Goal: Task Accomplishment & Management: Use online tool/utility

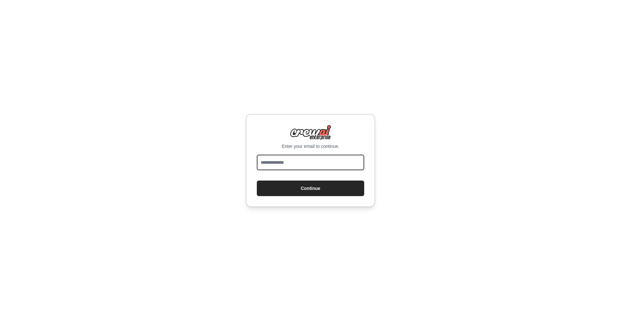
click at [294, 166] on input "email" at bounding box center [310, 163] width 107 height 16
type input "**********"
click at [295, 190] on button "Continue" at bounding box center [310, 188] width 107 height 16
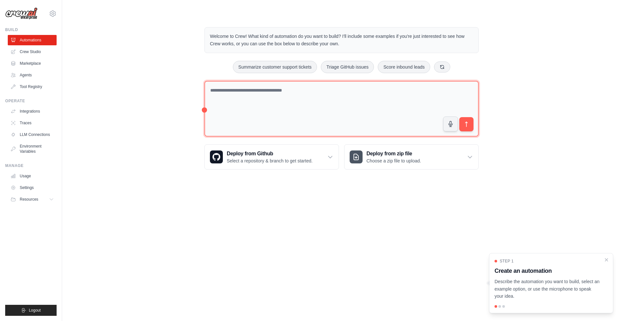
click at [267, 94] on textarea at bounding box center [341, 109] width 274 height 56
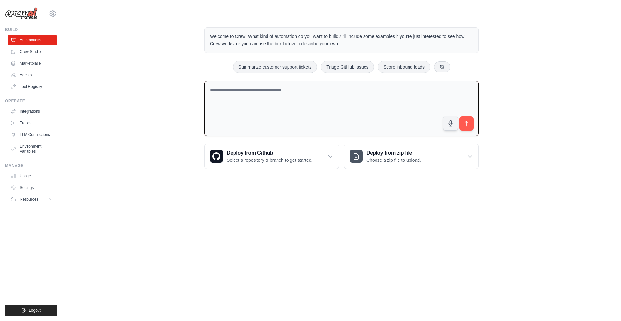
click at [286, 97] on textarea at bounding box center [341, 108] width 274 height 55
type textarea "**********"
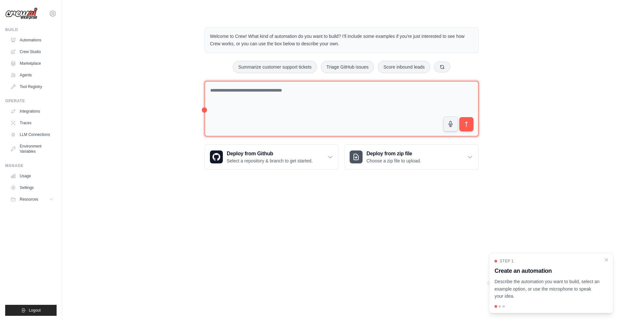
click at [238, 93] on textarea at bounding box center [341, 109] width 274 height 56
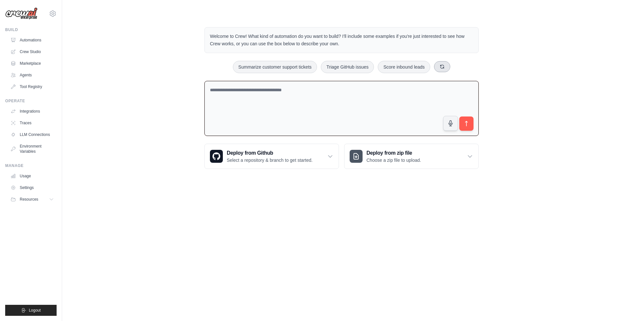
click at [440, 66] on icon at bounding box center [441, 66] width 5 height 5
click at [238, 105] on textarea at bounding box center [341, 108] width 274 height 55
click at [38, 85] on link "Tool Registry" at bounding box center [32, 86] width 49 height 10
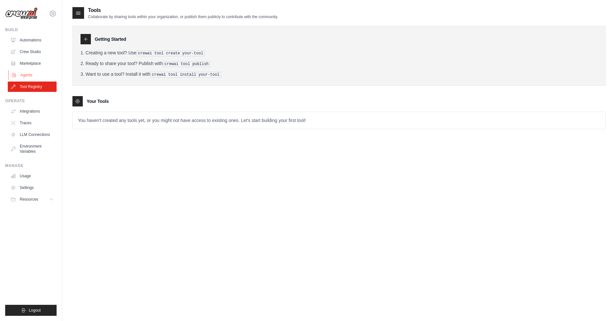
click at [25, 75] on link "Agents" at bounding box center [32, 75] width 49 height 10
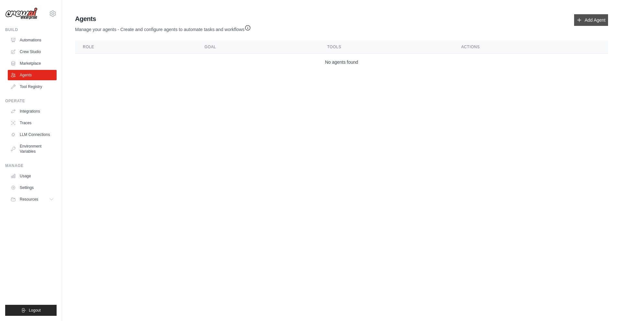
click at [599, 21] on link "Add Agent" at bounding box center [591, 20] width 34 height 12
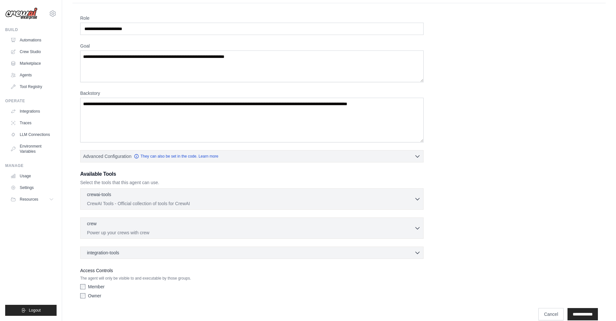
scroll to position [26, 0]
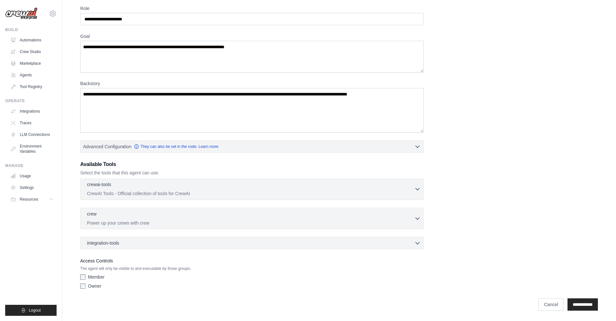
click at [139, 188] on div "crewai-tools 0 selected" at bounding box center [250, 185] width 327 height 8
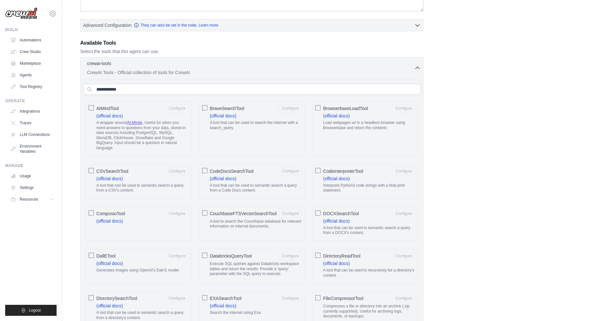
scroll to position [152, 0]
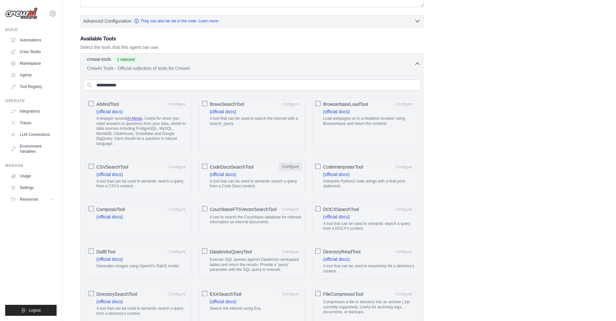
click at [294, 166] on button "Configure" at bounding box center [290, 166] width 23 height 8
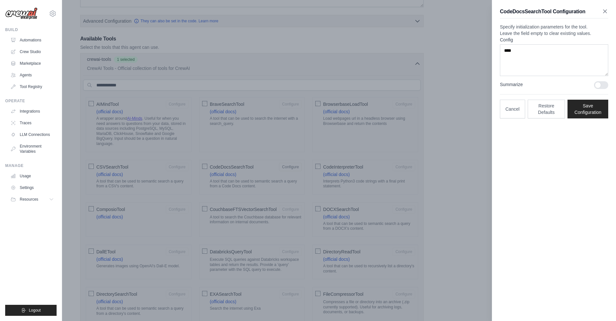
click at [604, 11] on icon "button" at bounding box center [605, 11] width 6 height 6
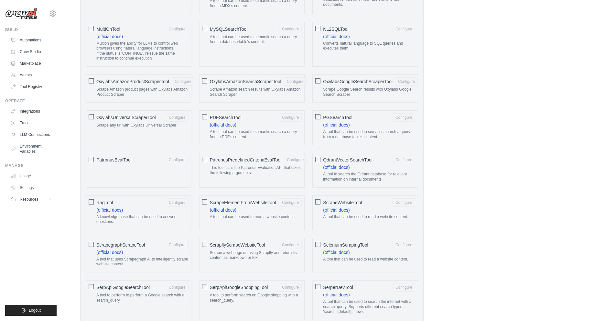
scroll to position [0, 0]
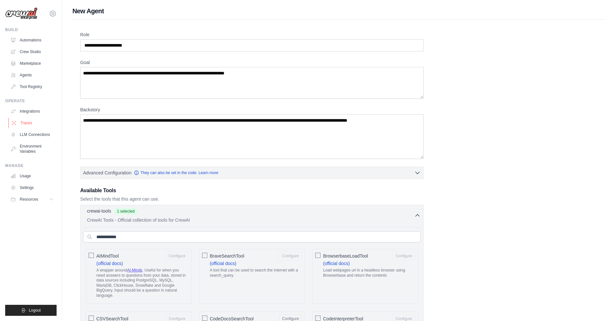
click at [25, 121] on link "Traces" at bounding box center [32, 123] width 49 height 10
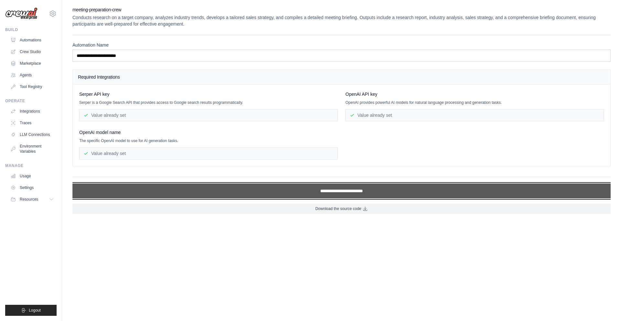
click at [351, 192] on input "**********" at bounding box center [341, 190] width 538 height 15
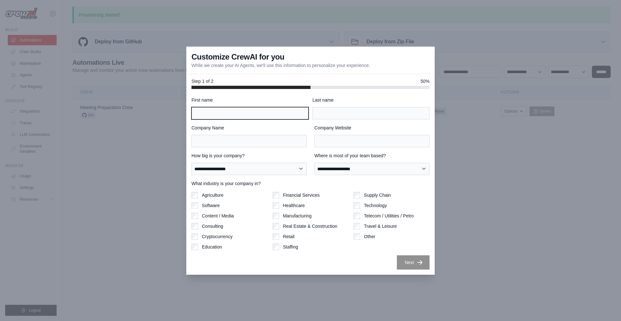
click at [230, 112] on input "First name" at bounding box center [249, 113] width 117 height 12
click at [135, 54] on div at bounding box center [310, 160] width 621 height 321
click at [361, 254] on div "**********" at bounding box center [310, 183] width 238 height 173
click at [447, 114] on div at bounding box center [310, 160] width 621 height 321
click at [584, 34] on div at bounding box center [310, 160] width 621 height 321
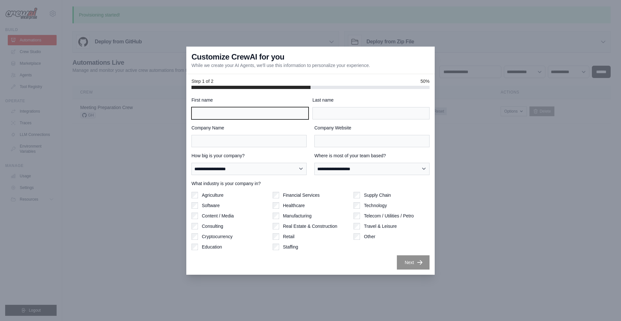
click at [225, 115] on input "First name" at bounding box center [249, 113] width 117 height 12
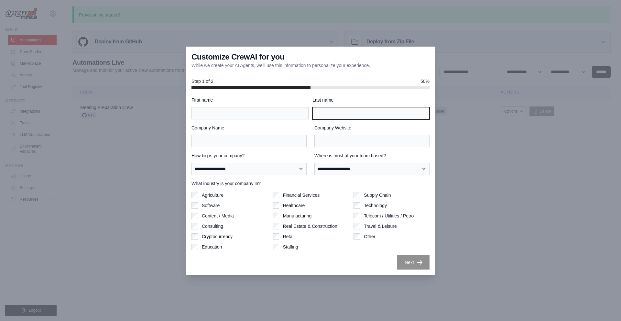
click at [346, 111] on input "Last name" at bounding box center [370, 113] width 117 height 12
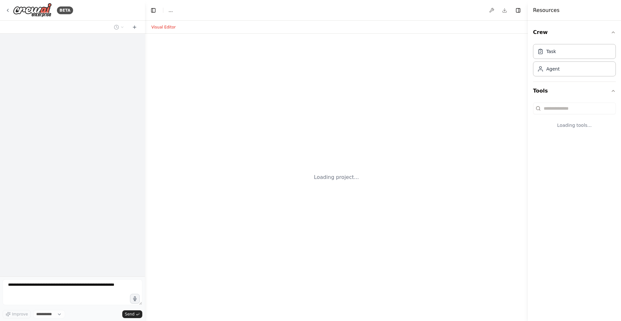
select select "****"
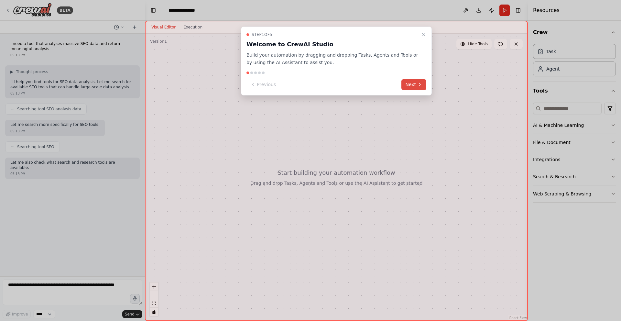
click at [417, 85] on icon at bounding box center [419, 84] width 5 height 5
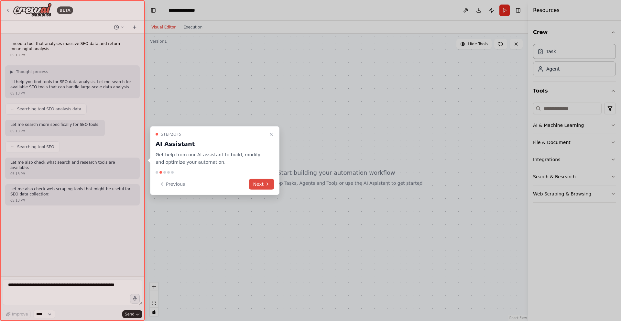
click at [260, 185] on button "Next" at bounding box center [261, 183] width 25 height 11
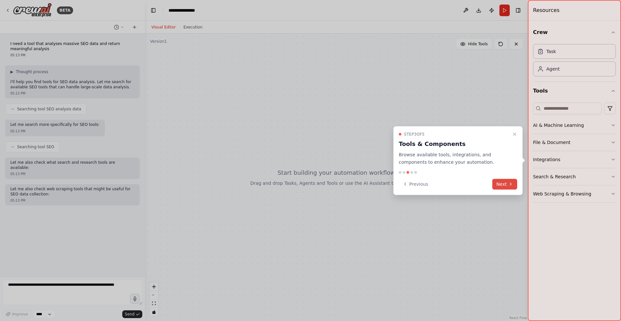
click at [503, 186] on button "Next" at bounding box center [504, 183] width 25 height 11
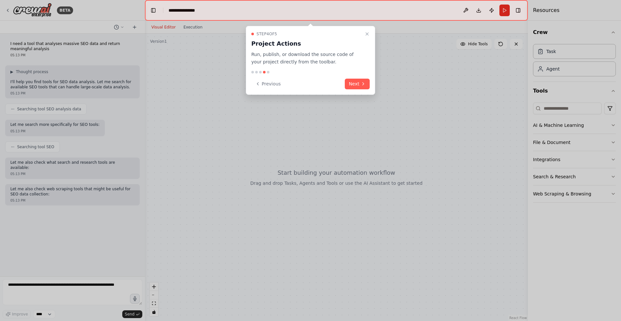
click at [359, 81] on button "Next" at bounding box center [357, 84] width 25 height 11
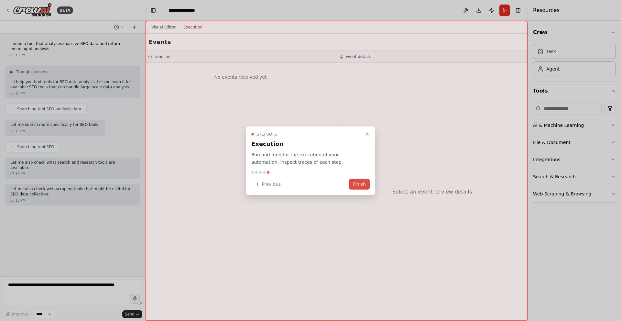
click at [359, 183] on button "Finish" at bounding box center [359, 183] width 21 height 11
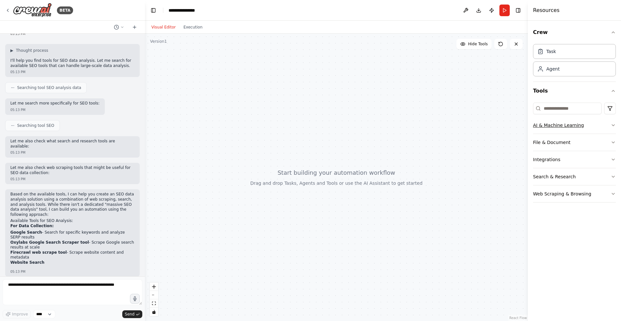
click at [554, 125] on button "AI & Machine Learning" at bounding box center [574, 125] width 83 height 17
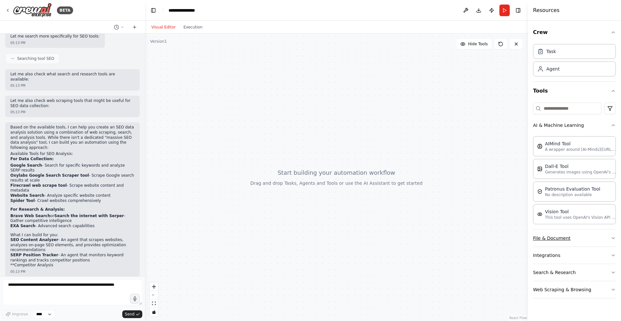
click at [578, 240] on button "File & Document" at bounding box center [574, 238] width 83 height 17
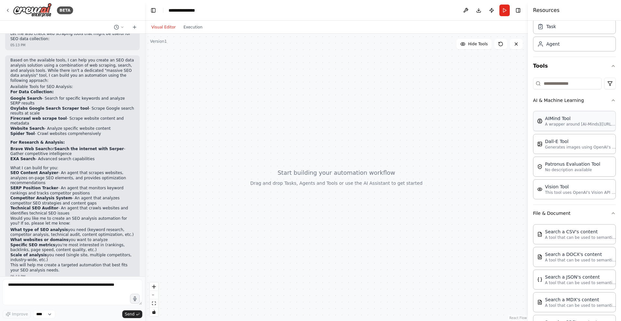
scroll to position [160, 0]
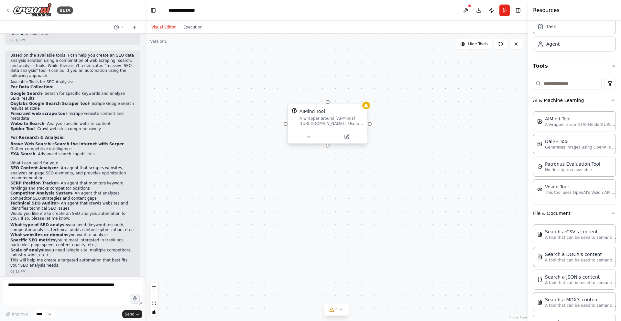
click at [329, 122] on div "A wrapper around [AI-Minds]([URL][DOMAIN_NAME]). Useful for when you need answe…" at bounding box center [331, 121] width 64 height 10
click at [348, 138] on icon at bounding box center [347, 137] width 4 height 4
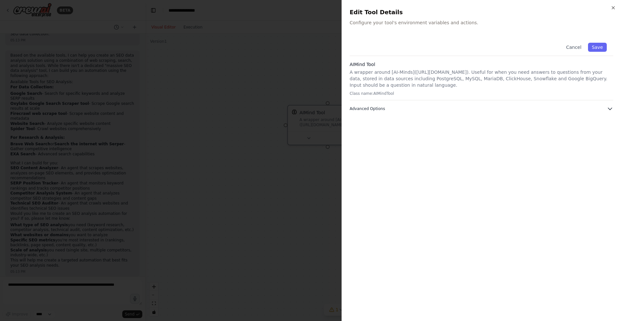
click at [524, 106] on button "Advanced Options" at bounding box center [480, 108] width 263 height 6
drag, startPoint x: 578, startPoint y: 47, endPoint x: 594, endPoint y: 20, distance: 31.5
click at [578, 47] on button "Cancel" at bounding box center [573, 47] width 23 height 9
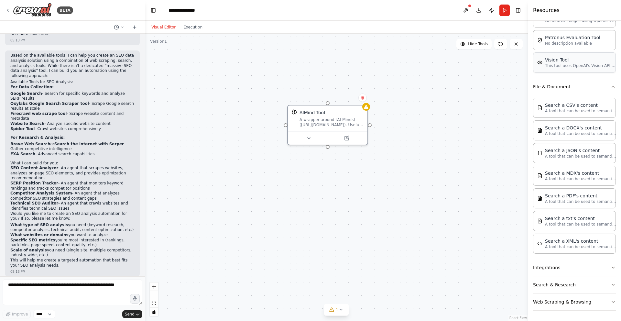
scroll to position [0, 0]
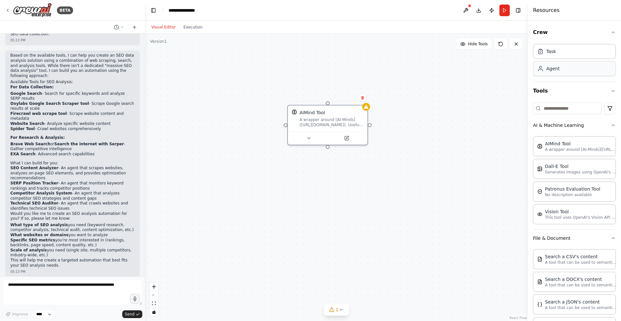
click at [558, 71] on div "Agent" at bounding box center [552, 68] width 13 height 6
click at [322, 67] on div "Goal of the agent" at bounding box center [325, 66] width 63 height 5
click at [310, 80] on span "gpt-4o-mini" at bounding box center [303, 79] width 23 height 5
click at [336, 85] on button at bounding box center [340, 89] width 37 height 8
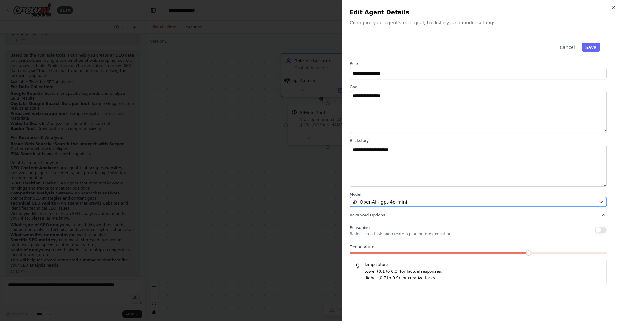
click at [405, 202] on div "OpenAI - gpt-4o-mini" at bounding box center [473, 201] width 243 height 6
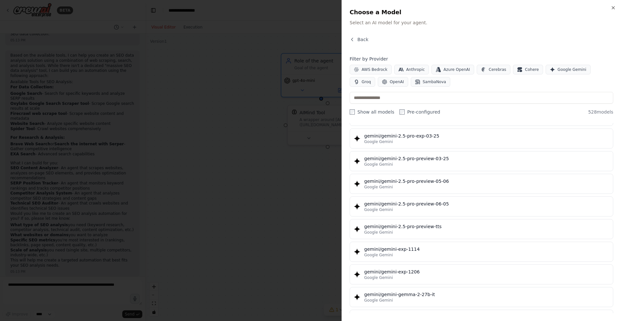
scroll to position [9151, 0]
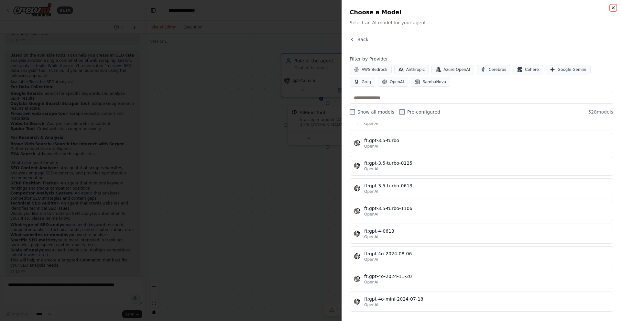
click at [612, 7] on icon "button" at bounding box center [613, 7] width 3 height 3
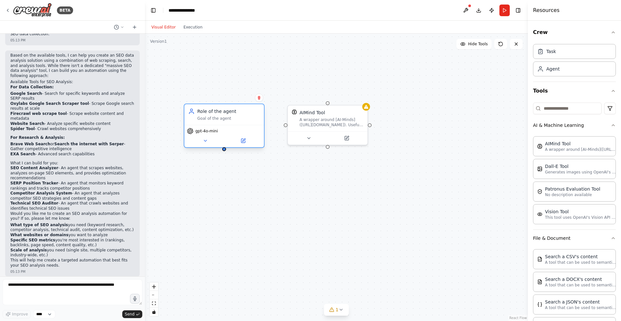
drag, startPoint x: 326, startPoint y: 67, endPoint x: 226, endPoint y: 120, distance: 113.1
click at [226, 120] on div "Goal of the agent" at bounding box center [228, 118] width 63 height 5
drag, startPoint x: 224, startPoint y: 150, endPoint x: 325, endPoint y: 104, distance: 111.2
click at [325, 104] on div "AIMind Tool A wrapper around [AI-Minds]([URL][DOMAIN_NAME]). Useful for when yo…" at bounding box center [336, 177] width 383 height 287
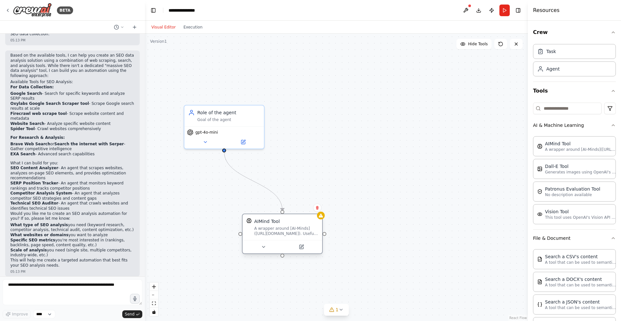
drag, startPoint x: 334, startPoint y: 112, endPoint x: 256, endPoint y: 220, distance: 133.3
click at [256, 220] on div "AIMind Tool" at bounding box center [286, 221] width 64 height 6
click at [263, 224] on div "AIMind Tool" at bounding box center [254, 221] width 64 height 6
click at [234, 178] on icon "Edge from 43b6b094-f865-4f9d-8b5e-4f58f6411c6d to dfb0e87f-19e7-4ed6-976c-4e1e9…" at bounding box center [237, 180] width 26 height 59
click at [289, 174] on div ".deletable-edge-delete-btn { width: 20px; height: 20px; border: 0px solid #ffff…" at bounding box center [336, 177] width 383 height 287
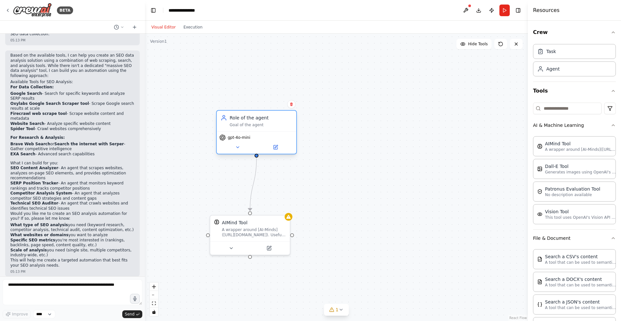
drag, startPoint x: 234, startPoint y: 118, endPoint x: 266, endPoint y: 122, distance: 32.3
click at [266, 122] on div "Goal of the agent" at bounding box center [261, 124] width 63 height 5
click at [334, 151] on div ".deletable-edge-delete-btn { width: 20px; height: 20px; border: 0px solid #ffff…" at bounding box center [336, 177] width 383 height 287
click at [288, 217] on icon at bounding box center [288, 215] width 4 height 4
drag, startPoint x: 265, startPoint y: 226, endPoint x: 269, endPoint y: 203, distance: 23.5
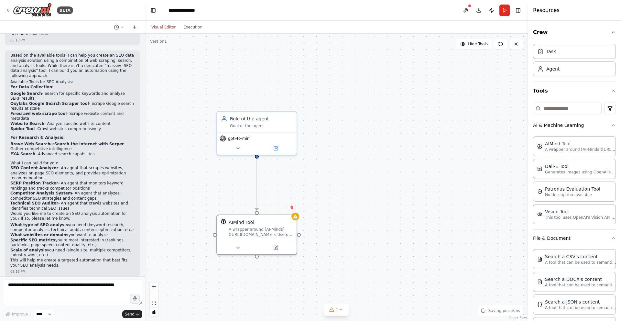
click at [277, 219] on div "AIMind Tool A wrapper around [AI-Minds]([URL][DOMAIN_NAME]). Useful for when yo…" at bounding box center [261, 228] width 64 height 18
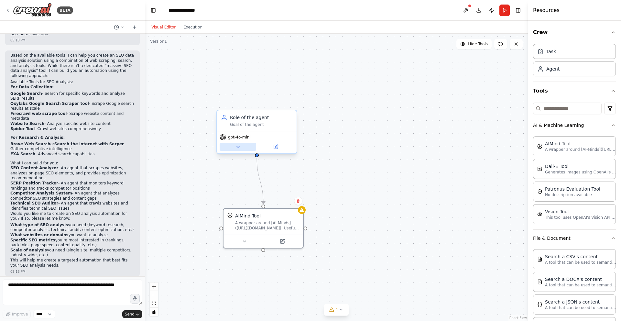
click at [238, 146] on icon at bounding box center [238, 146] width 3 height 1
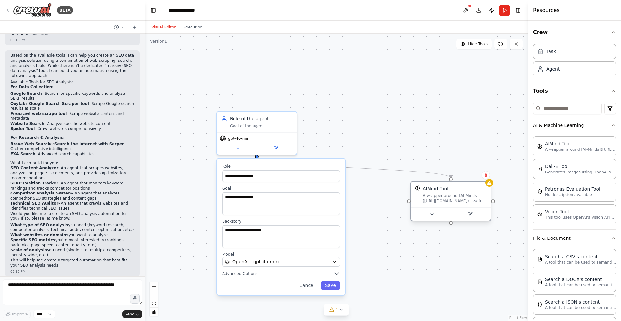
drag, startPoint x: 266, startPoint y: 214, endPoint x: 452, endPoint y: 185, distance: 188.4
click at [452, 185] on div "AIMind Tool" at bounding box center [455, 188] width 64 height 6
click at [241, 275] on span "Advanced Options" at bounding box center [239, 273] width 35 height 5
